Goal: Information Seeking & Learning: Learn about a topic

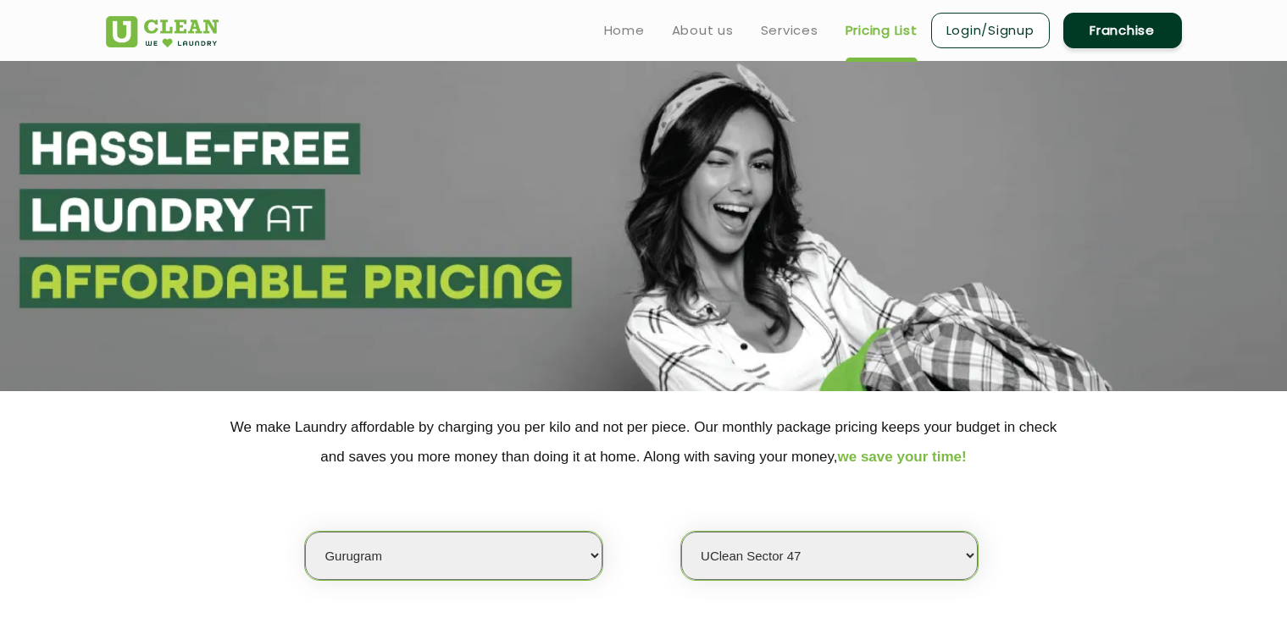
select select "2"
select select "177"
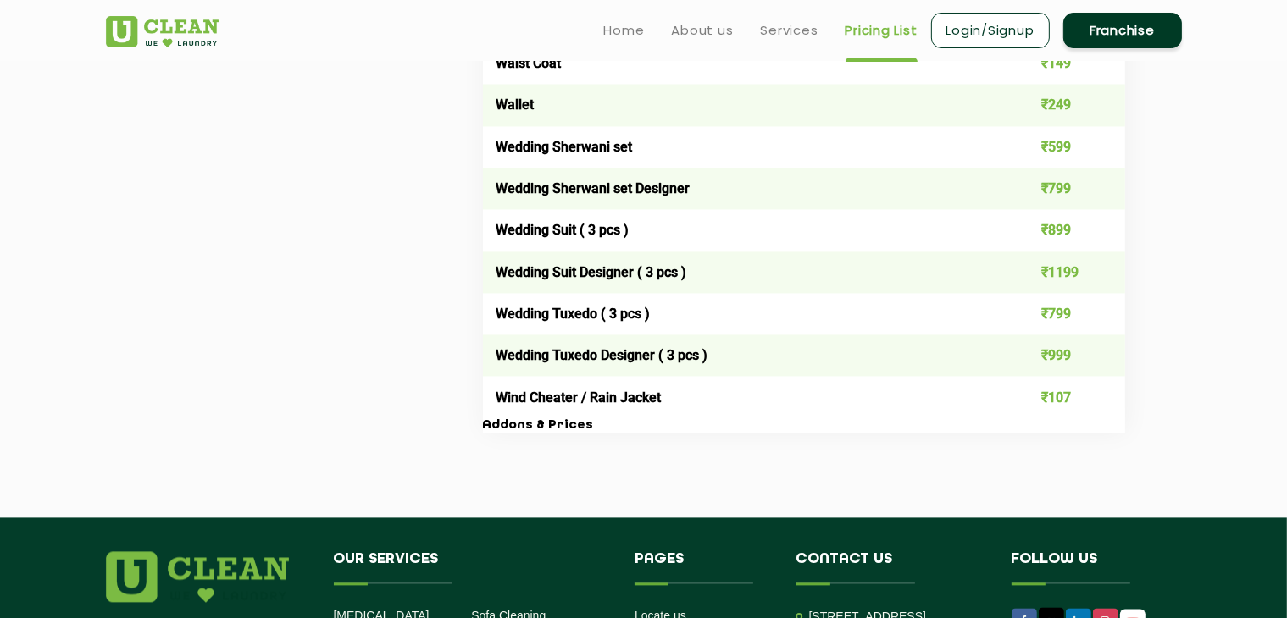
scroll to position [3357, 0]
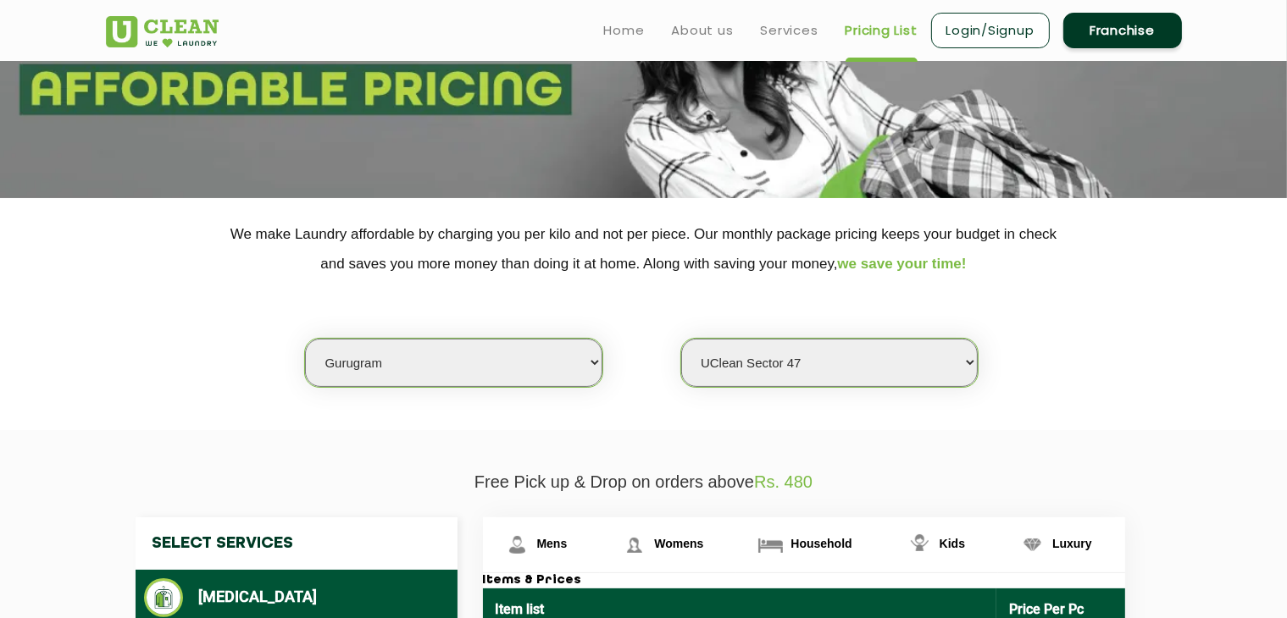
scroll to position [0, 0]
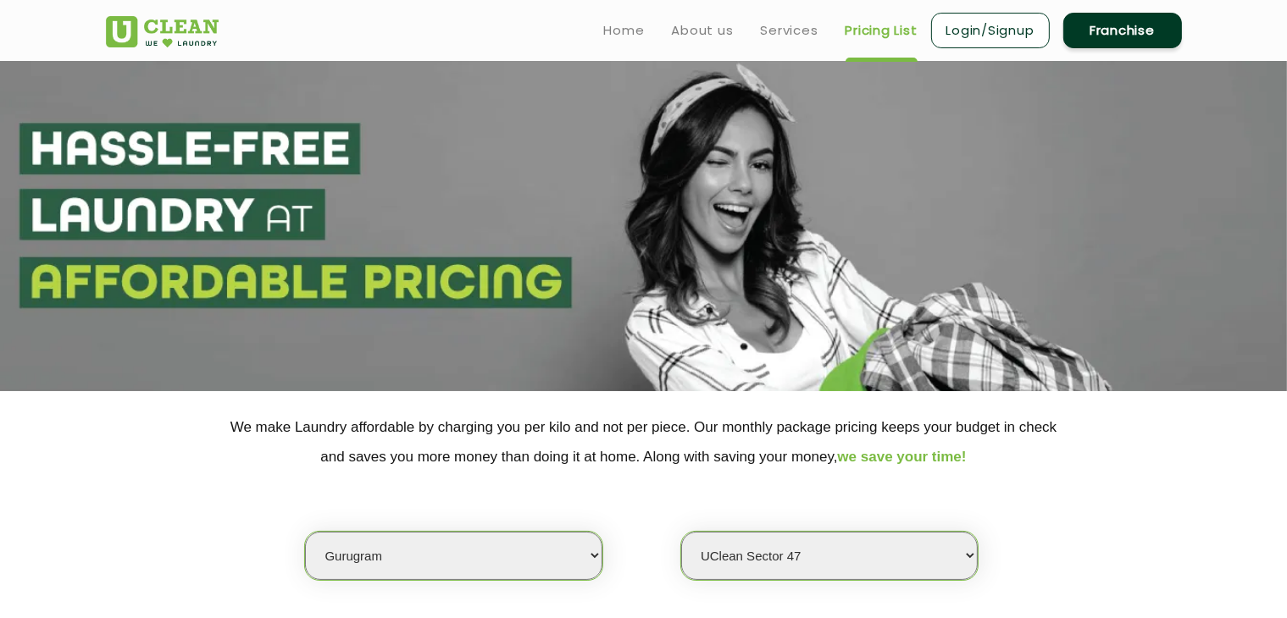
click at [483, 20] on div "Home About us Services Pricing List Login/Signup Franchise" at bounding box center [643, 27] width 1101 height 46
click at [562, 455] on p "We make Laundry affordable by charging you per kilo and not per piece. Our mont…" at bounding box center [644, 441] width 1076 height 59
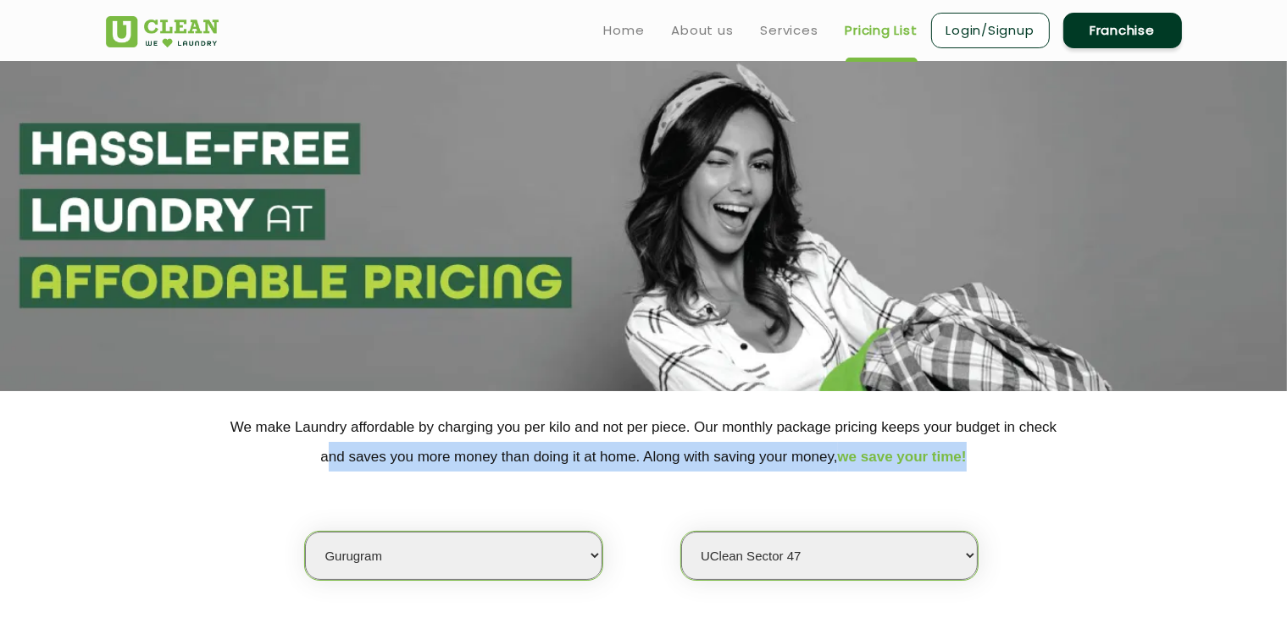
click at [562, 455] on p "We make Laundry affordable by charging you per kilo and not per piece. Our mont…" at bounding box center [644, 441] width 1076 height 59
click at [444, 448] on p "We make Laundry affordable by charging you per kilo and not per piece. Our mont…" at bounding box center [644, 441] width 1076 height 59
